Goal: Task Accomplishment & Management: Manage account settings

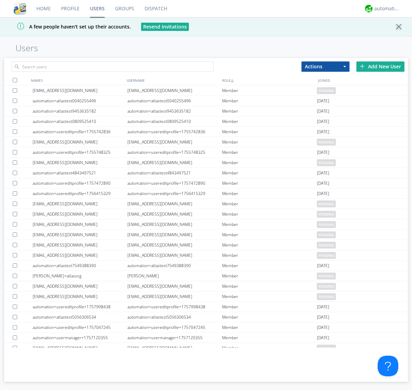
click at [380, 66] on div "Add New User" at bounding box center [380, 66] width 48 height 10
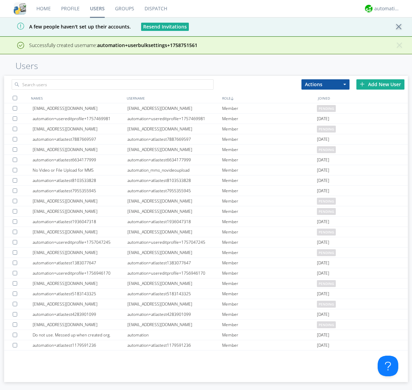
click at [380, 84] on div "Add New User" at bounding box center [380, 84] width 48 height 10
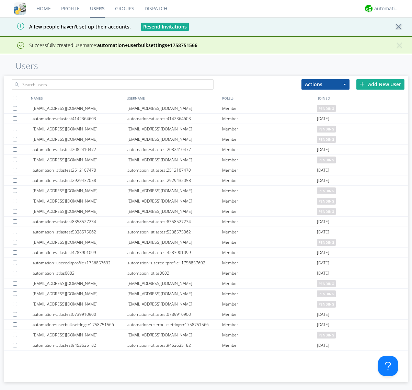
click at [380, 79] on div "Add New User" at bounding box center [380, 84] width 48 height 10
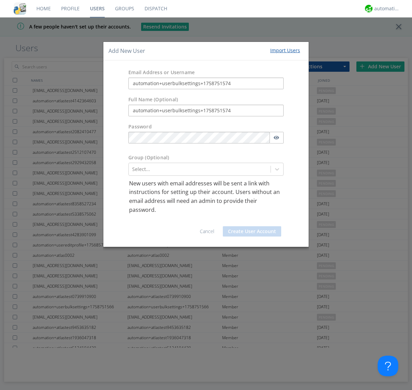
type input "automation+userbulksettings+1758751574"
click at [252, 231] on button "Create User Account" at bounding box center [252, 231] width 58 height 10
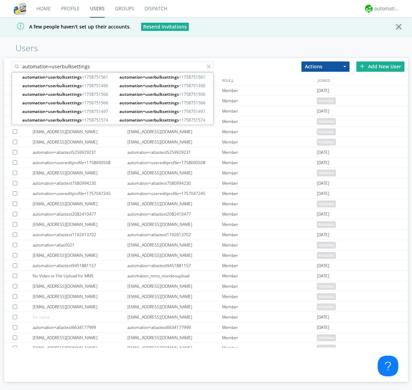
type input "automation+userbulksettings"
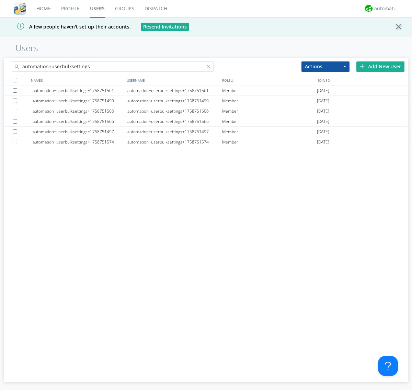
click at [15, 80] on div at bounding box center [15, 80] width 4 height 4
click at [325, 66] on button "Actions" at bounding box center [325, 66] width 48 height 10
click at [0, 0] on link "Edit Settings" at bounding box center [0, 0] width 0 height 0
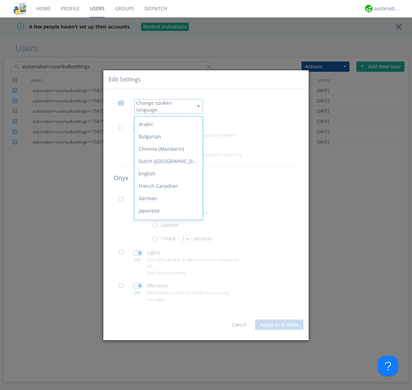
click at [167, 291] on div "Spanish" at bounding box center [169, 297] width 68 height 12
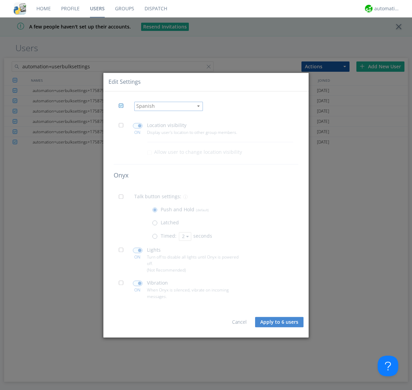
click at [123, 127] on span at bounding box center [123, 127] width 9 height 9
click at [0, 0] on input "checkbox" at bounding box center [0, 0] width 0 height 0
click at [137, 126] on span at bounding box center [138, 125] width 10 height 5
click at [0, 0] on input "checkbox" at bounding box center [0, 0] width 0 height 0
click at [123, 198] on span at bounding box center [123, 198] width 9 height 9
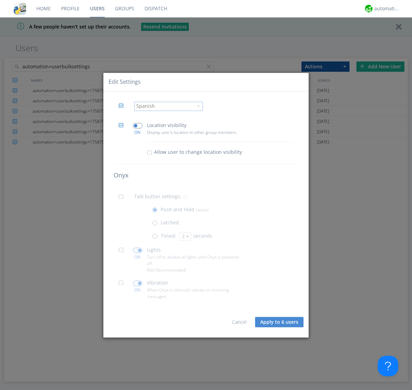
click at [0, 0] on input "checkbox" at bounding box center [0, 0] width 0 height 0
click at [156, 238] on span at bounding box center [156, 237] width 9 height 9
click at [0, 0] on input "radio" at bounding box center [0, 0] width 0 height 0
click at [184, 236] on button "2" at bounding box center [185, 236] width 12 height 9
click at [0, 0] on link "3" at bounding box center [0, 0] width 0 height 0
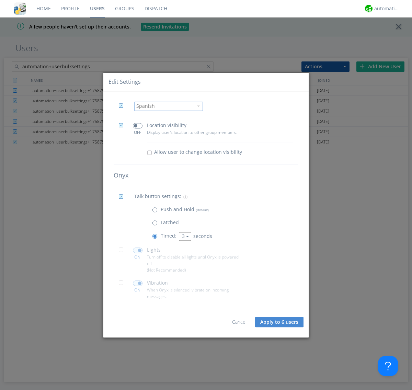
click at [123, 252] on span at bounding box center [123, 251] width 9 height 9
click at [0, 0] on input "checkbox" at bounding box center [0, 0] width 0 height 0
click at [137, 250] on span at bounding box center [138, 249] width 10 height 5
click at [0, 0] on input "checkbox" at bounding box center [0, 0] width 0 height 0
click at [123, 285] on span at bounding box center [123, 284] width 9 height 9
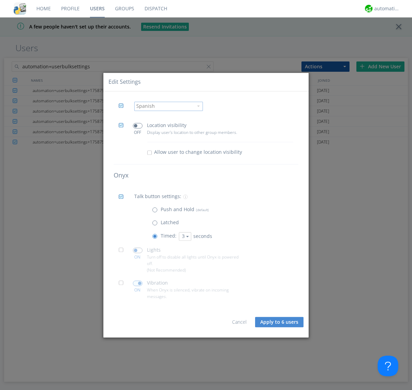
click at [0, 0] on input "checkbox" at bounding box center [0, 0] width 0 height 0
click at [137, 283] on span at bounding box center [138, 282] width 10 height 5
click at [0, 0] on input "checkbox" at bounding box center [0, 0] width 0 height 0
click at [280, 322] on button "Apply to 6 users" at bounding box center [279, 322] width 48 height 10
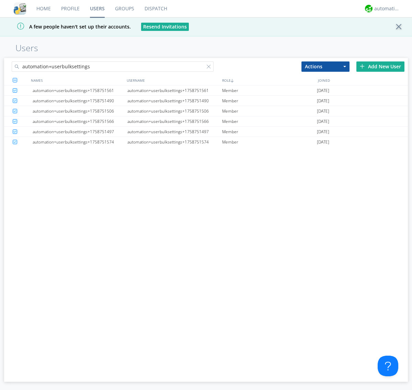
click at [97, 9] on link "Users" at bounding box center [97, 8] width 25 height 17
click at [210, 68] on div at bounding box center [210, 68] width 7 height 7
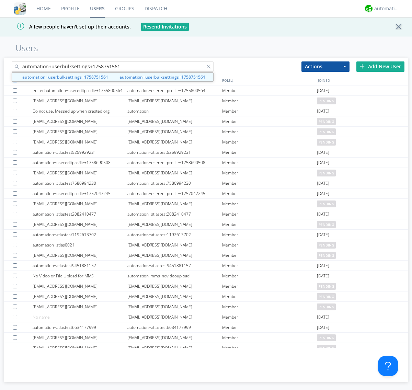
type input "automation+userbulksettings+1758751561"
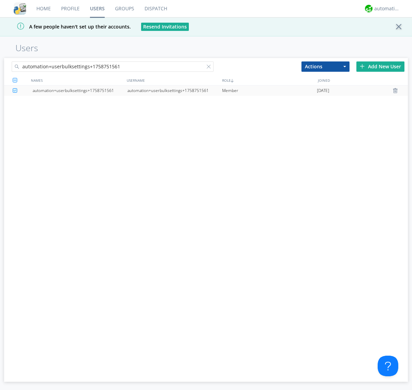
click at [174, 90] on div "automation+userbulksettings+1758751561" at bounding box center [174, 90] width 95 height 10
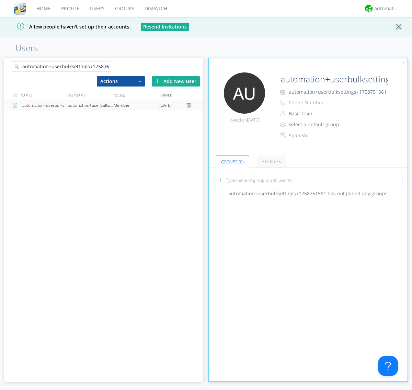
click at [270, 161] on link "Settings" at bounding box center [272, 161] width 30 height 12
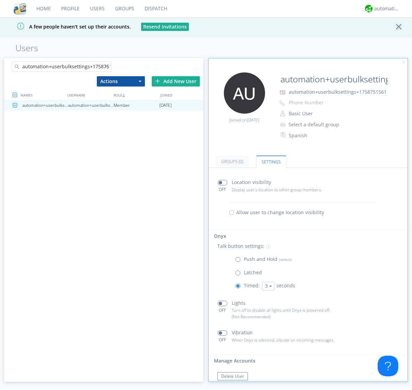
scroll to position [15, 0]
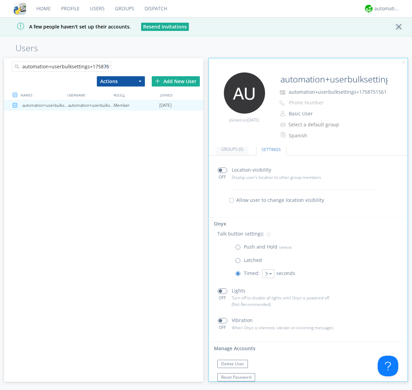
click at [107, 68] on div at bounding box center [107, 68] width 7 height 7
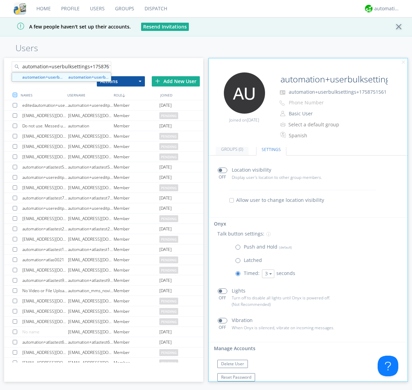
scroll to position [0, 8]
type input "automation+userbulksettings+1758751566"
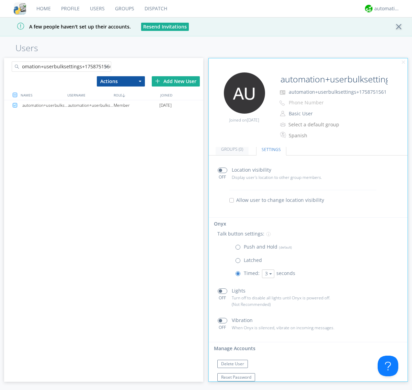
click at [91, 105] on div "automation+userbulksettings+1758751566" at bounding box center [91, 105] width 46 height 10
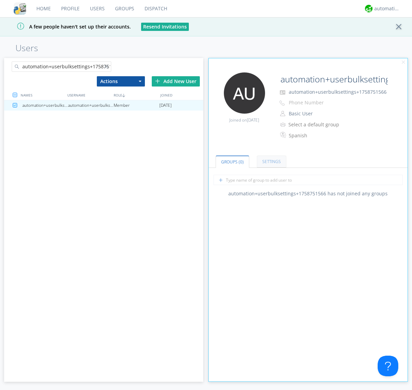
click at [270, 161] on link "Settings" at bounding box center [272, 161] width 30 height 12
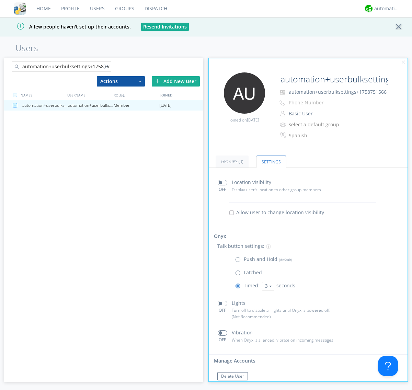
scroll to position [15, 0]
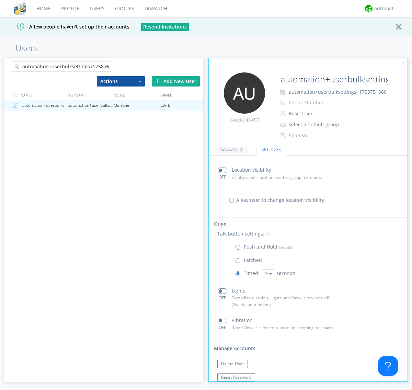
click at [107, 68] on div at bounding box center [107, 68] width 7 height 7
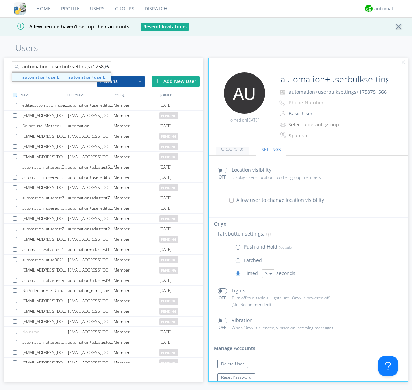
scroll to position [0, 8]
type input "automation+userbulksettings+1758751574"
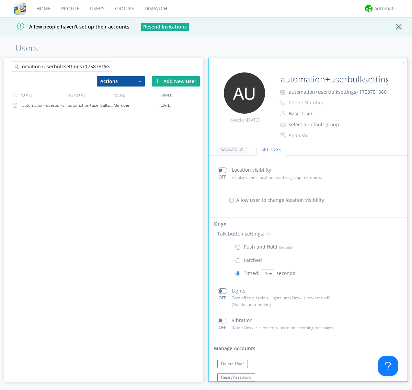
click at [91, 105] on div "automation+userbulksettings+1758751574" at bounding box center [91, 105] width 46 height 10
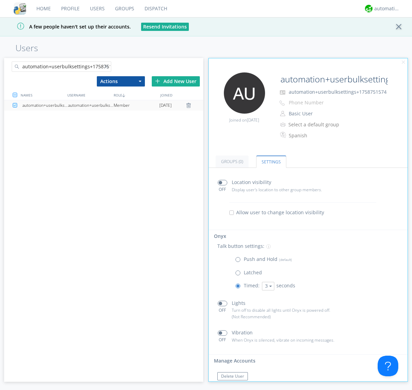
scroll to position [15, 0]
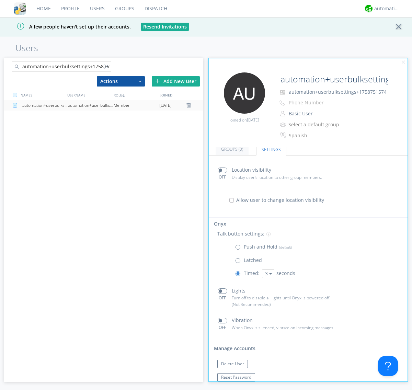
click at [97, 9] on link "Users" at bounding box center [97, 8] width 25 height 17
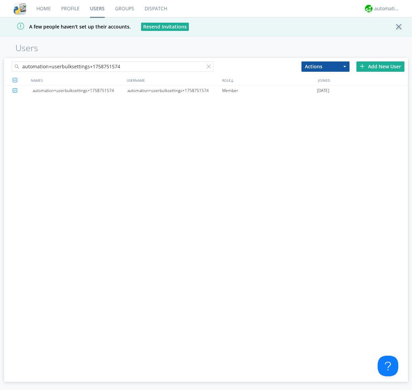
click at [210, 68] on div at bounding box center [210, 68] width 7 height 7
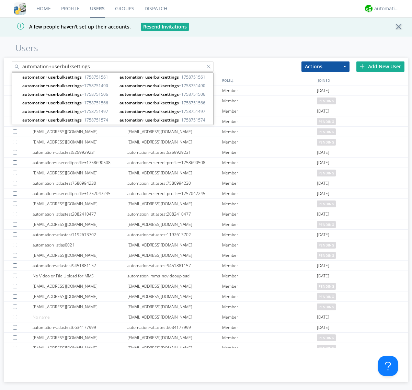
type input "automation+userbulksettings"
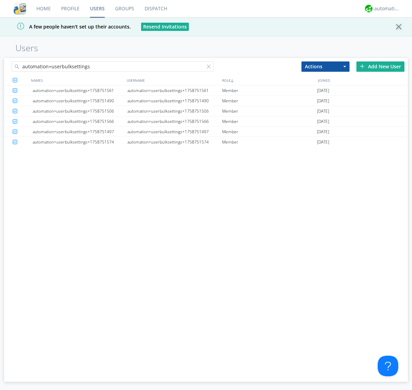
click at [325, 66] on button "Actions" at bounding box center [325, 66] width 48 height 10
click at [0, 0] on link "Delete User" at bounding box center [0, 0] width 0 height 0
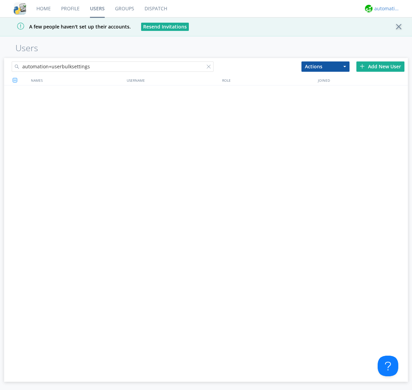
click at [385, 9] on div "automation+atlas" at bounding box center [387, 8] width 26 height 7
